Goal: Information Seeking & Learning: Learn about a topic

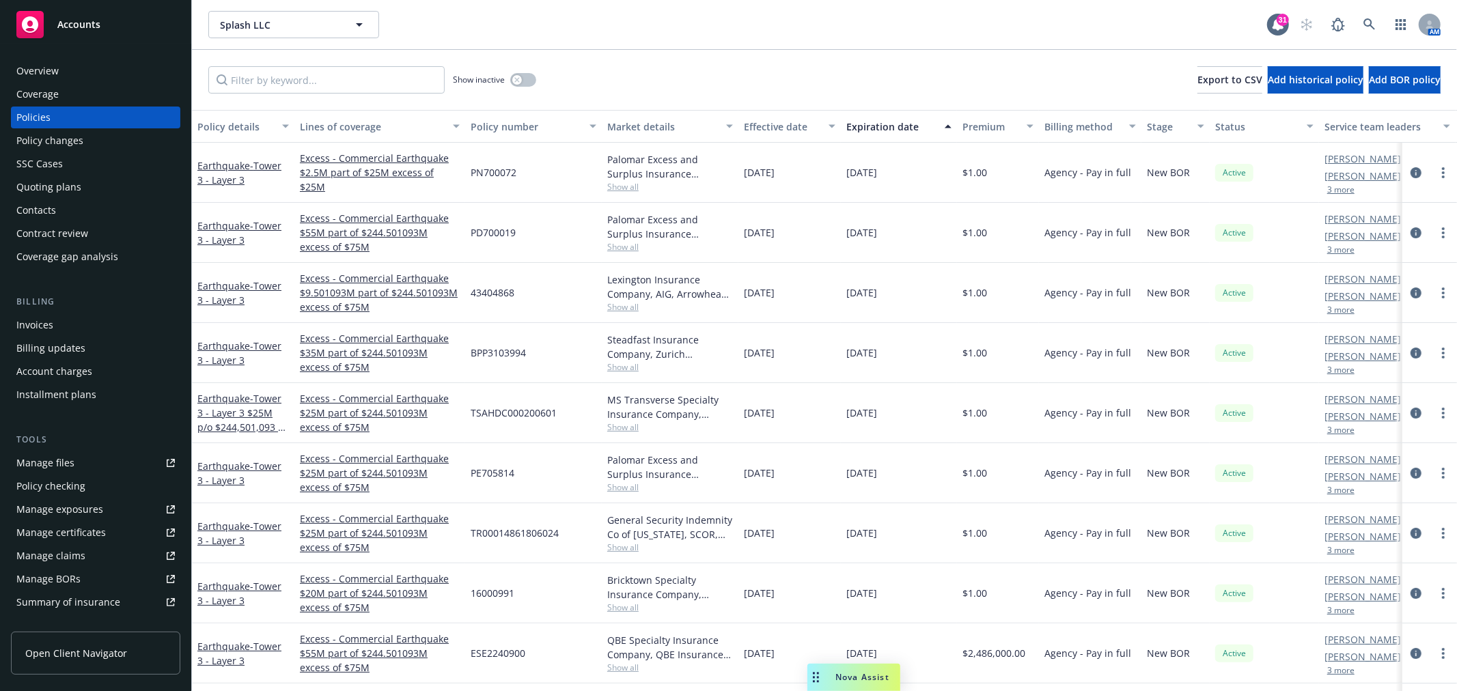
click at [64, 124] on div "Policies" at bounding box center [95, 118] width 159 height 22
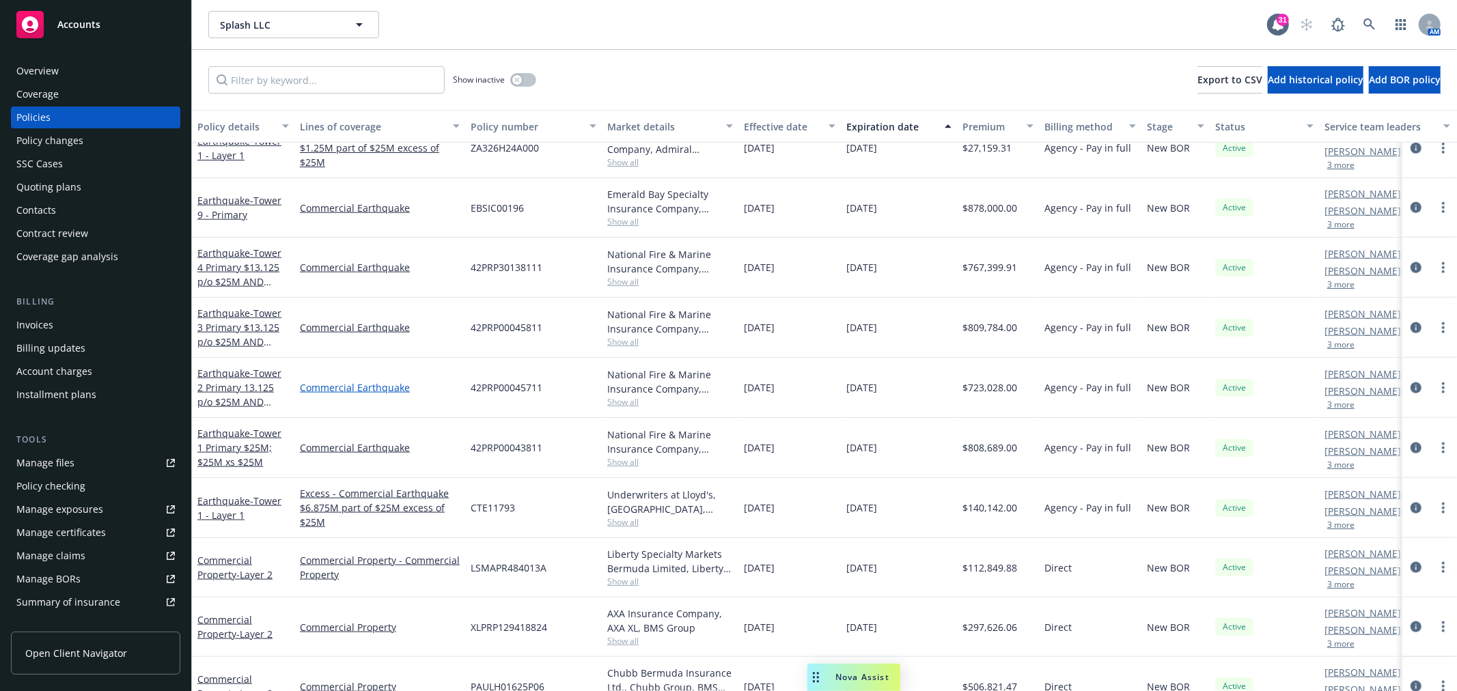
scroll to position [5845, 0]
